Goal: Task Accomplishment & Management: Manage account settings

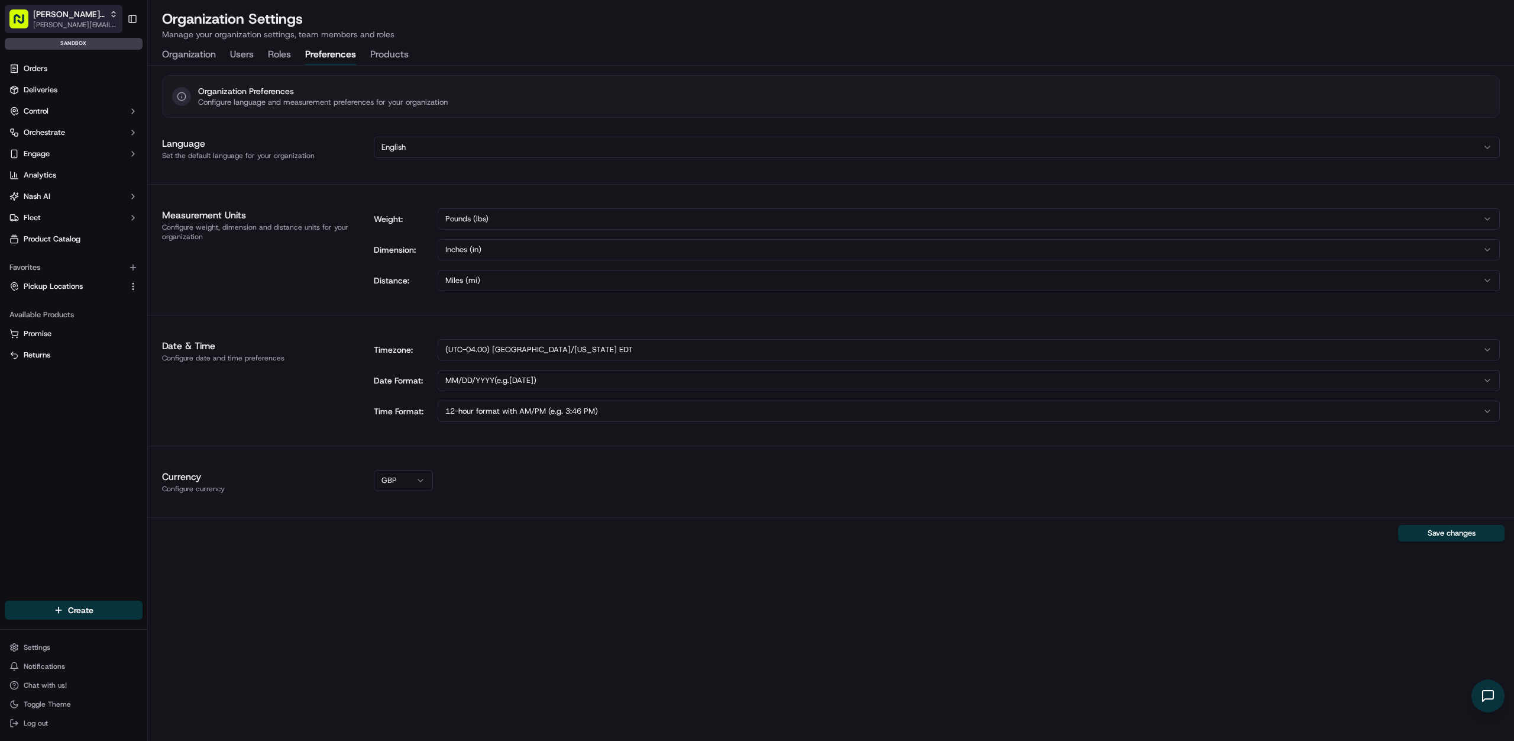
click at [77, 21] on span "[PERSON_NAME][EMAIL_ADDRESS][DOMAIN_NAME]" at bounding box center [75, 24] width 85 height 9
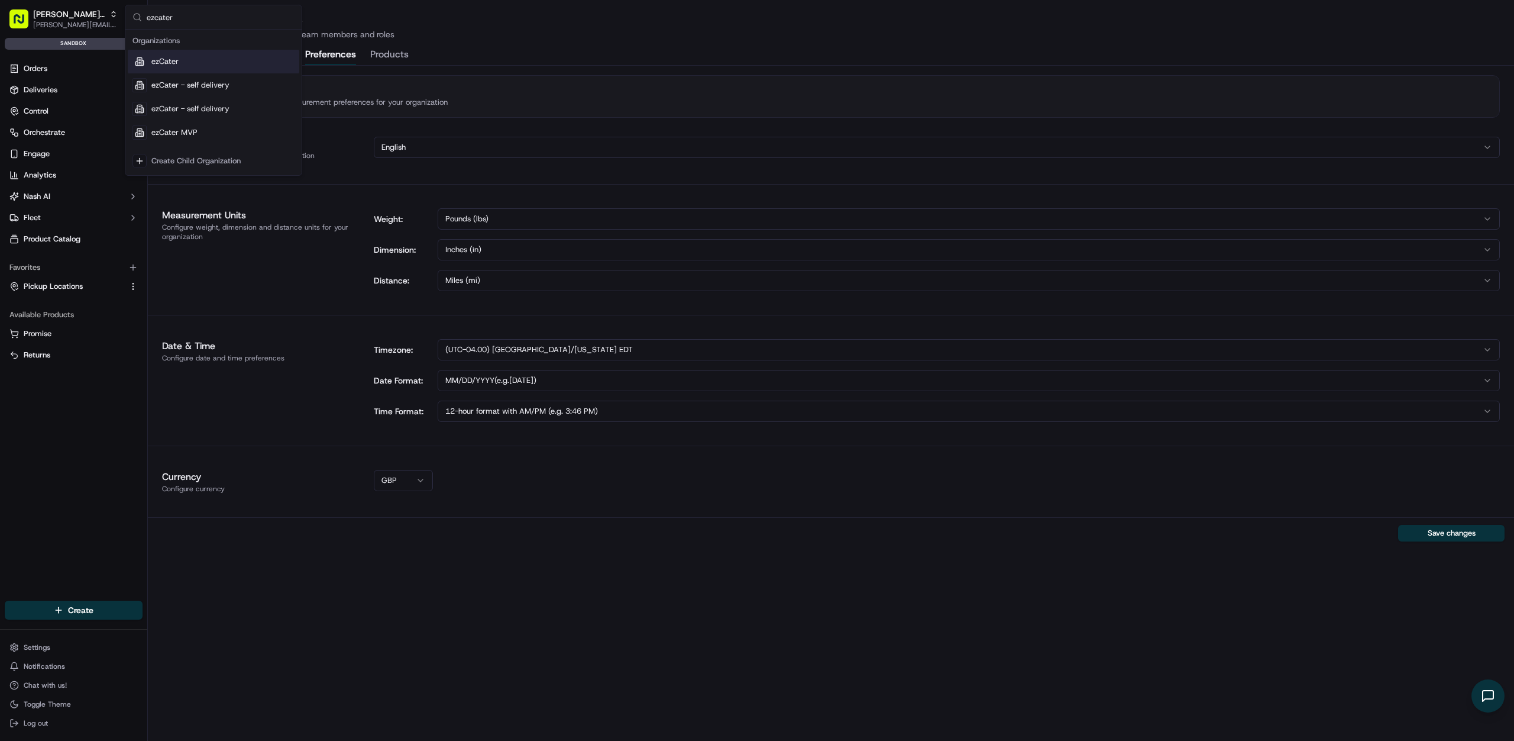
type input "ezcater"
click at [164, 53] on div "ezCater" at bounding box center [214, 62] width 172 height 24
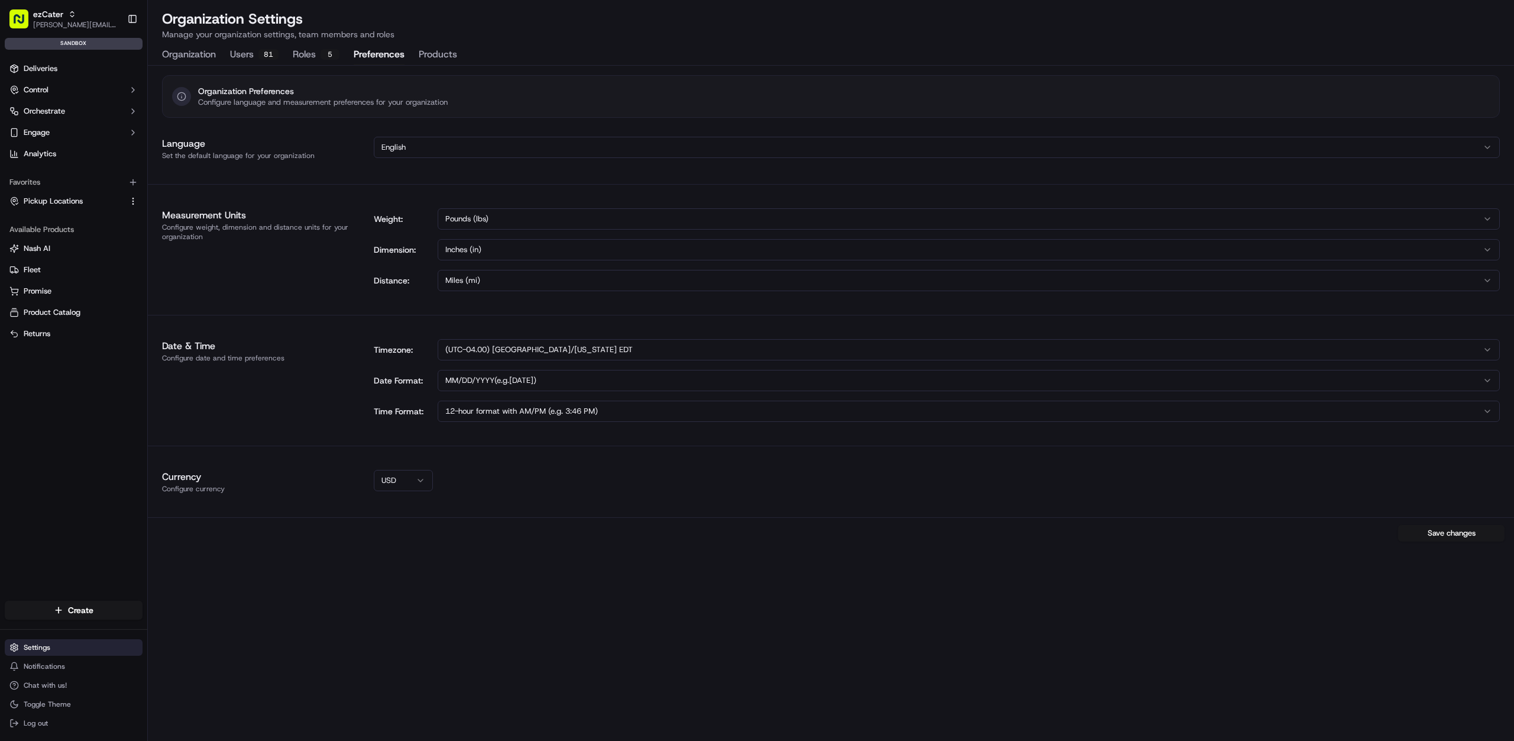
click at [70, 644] on html "ezCater thanh@usenash.com Toggle Sidebar sandbox Deliveries Control Orchestrate…" at bounding box center [757, 370] width 1514 height 741
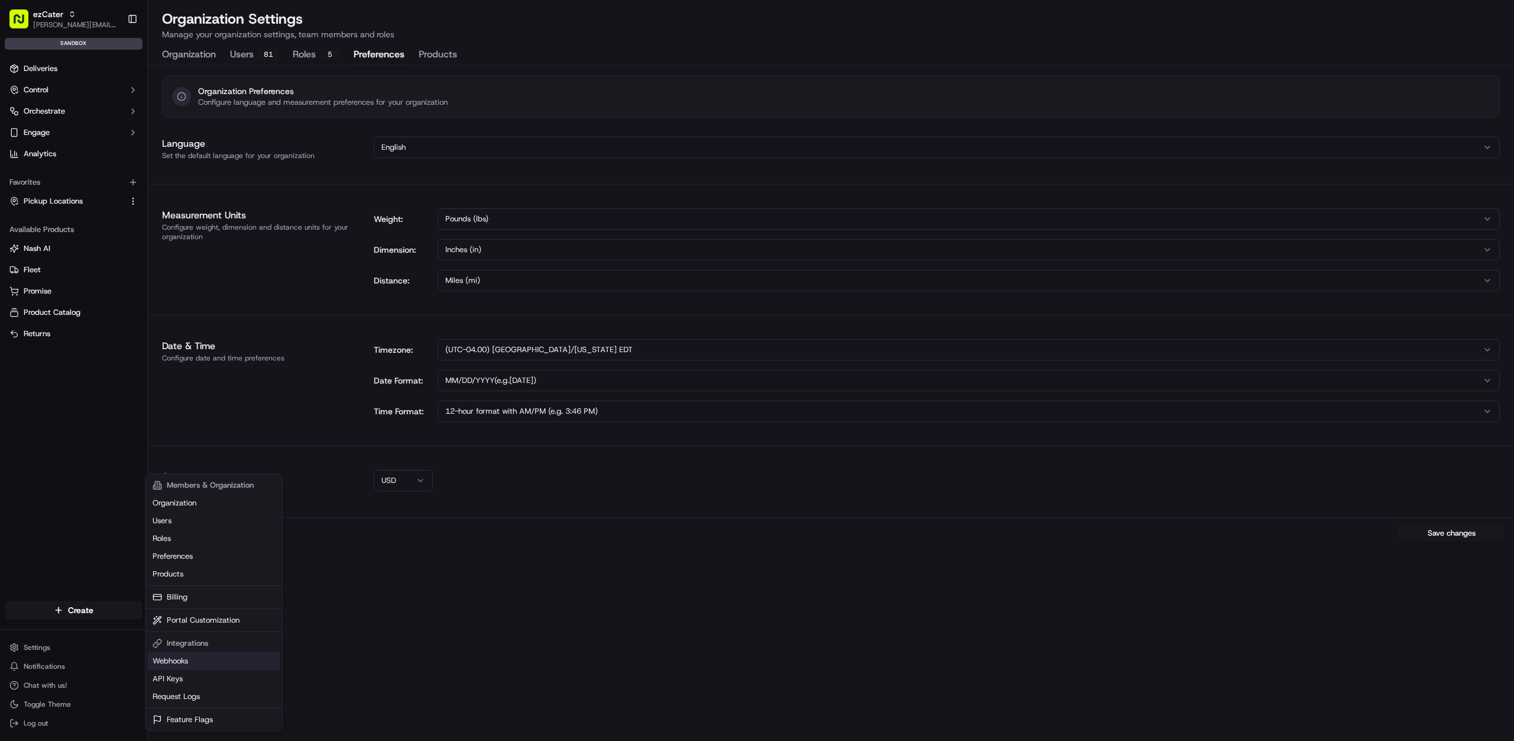
click at [179, 663] on link "Webhooks" at bounding box center [214, 661] width 132 height 18
